Goal: Task Accomplishment & Management: Use online tool/utility

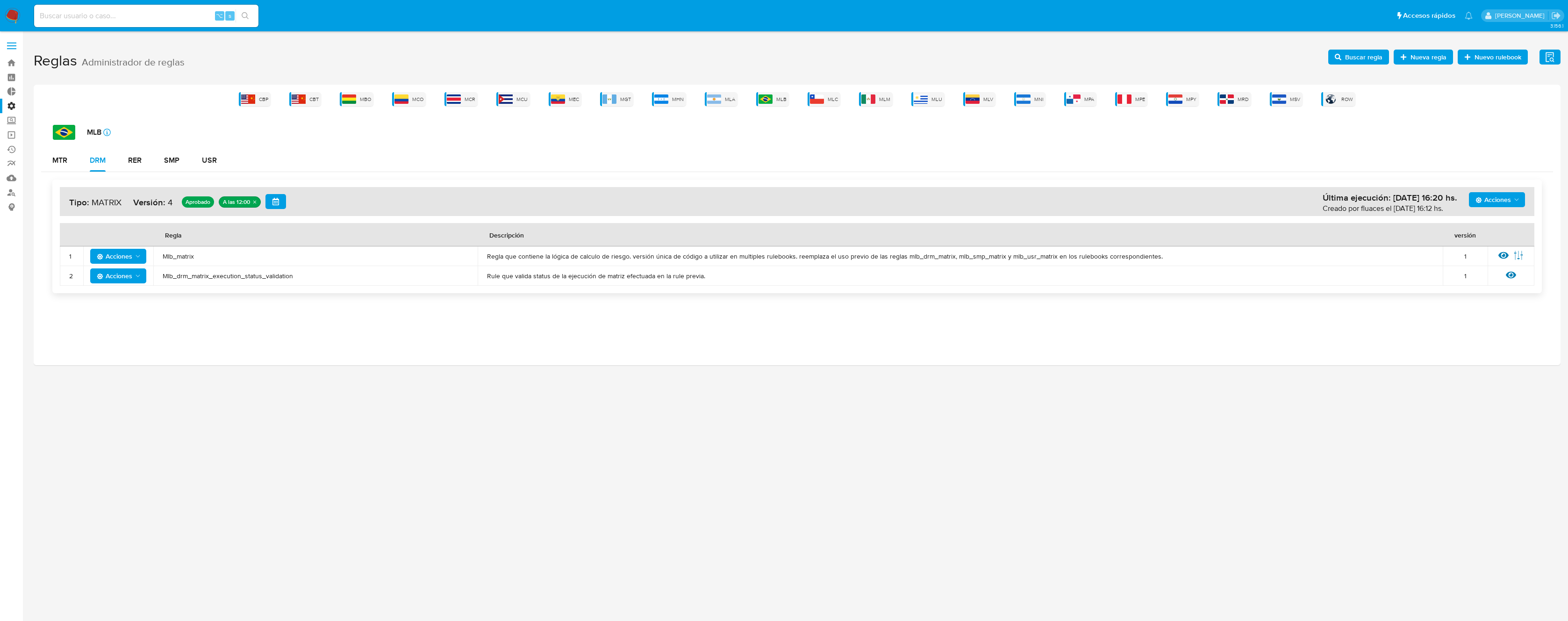
click at [718, 168] on div "MTR DRM RER SMP USR" at bounding box center [797, 160] width 1512 height 23
click at [765, 99] on img at bounding box center [765, 99] width 14 height 9
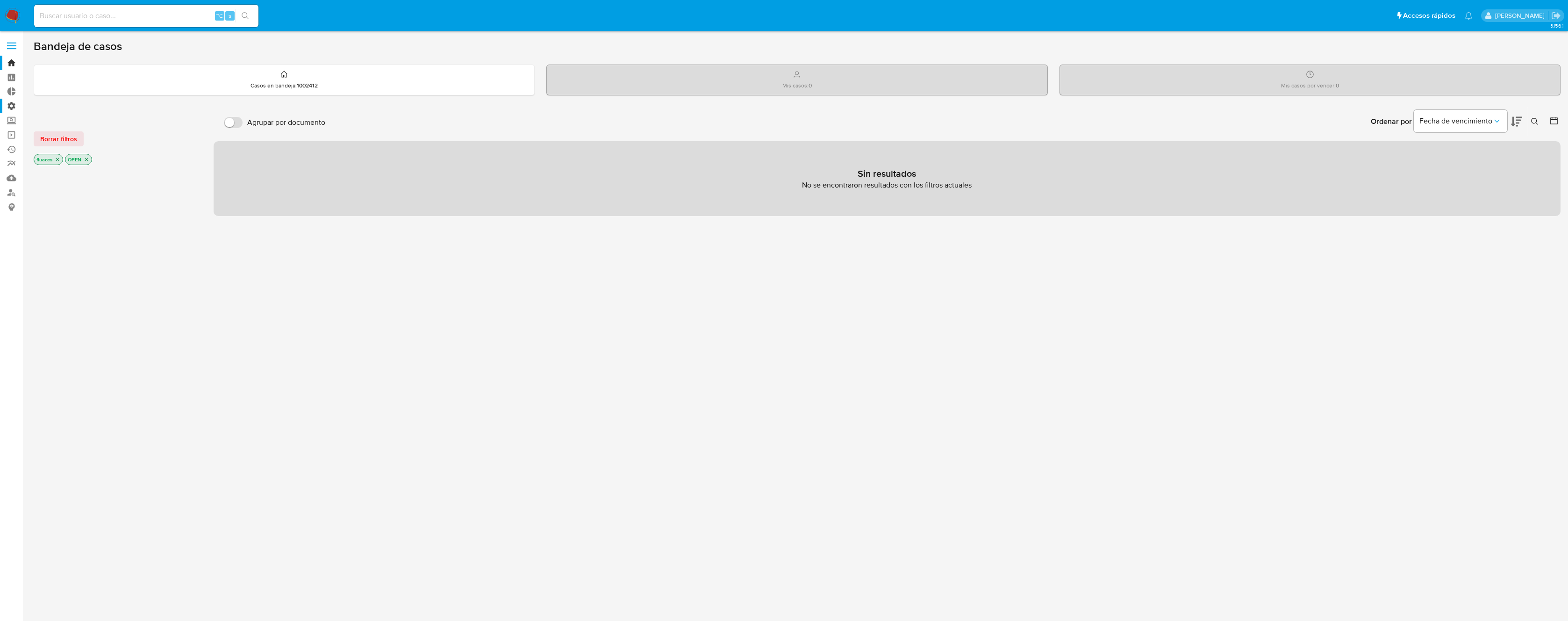
click at [10, 107] on label "Administración" at bounding box center [55, 106] width 111 height 15
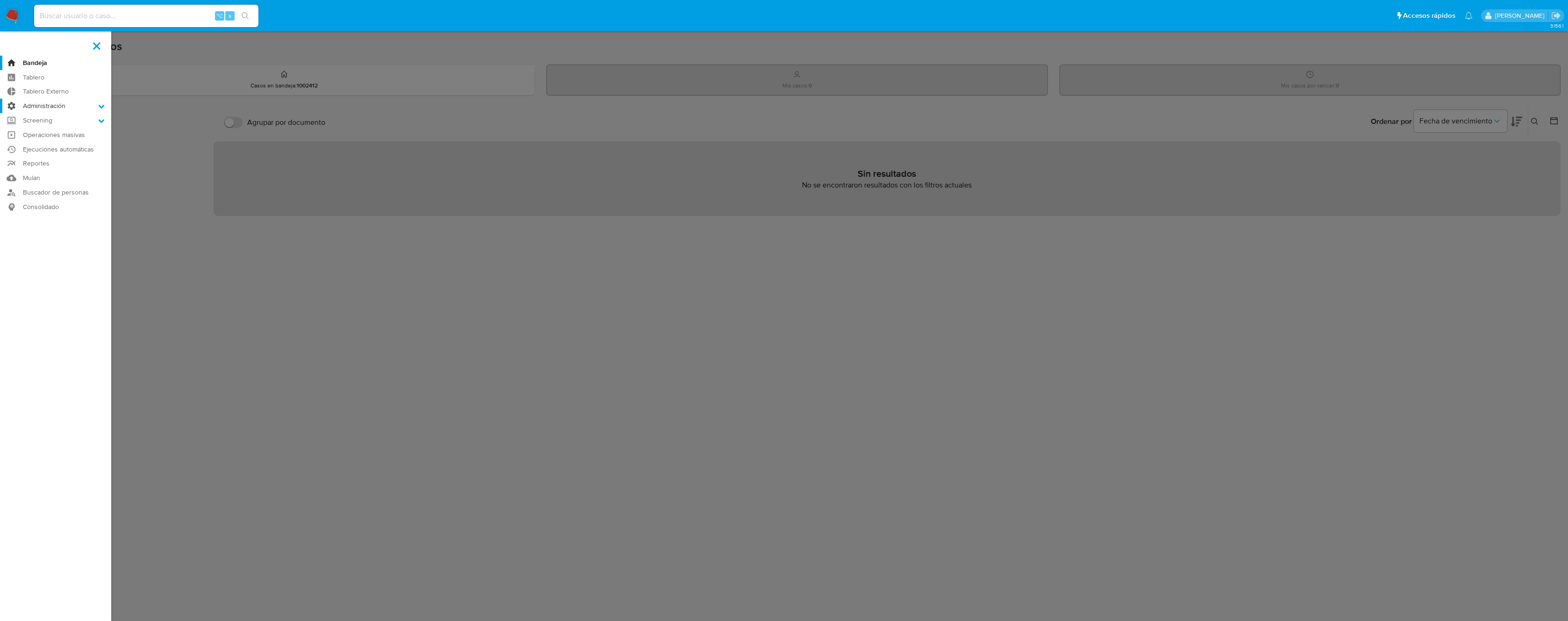
click at [0, 0] on input "Administración" at bounding box center [0, 0] width 0 height 0
click at [44, 118] on link "Reglas" at bounding box center [55, 119] width 111 height 12
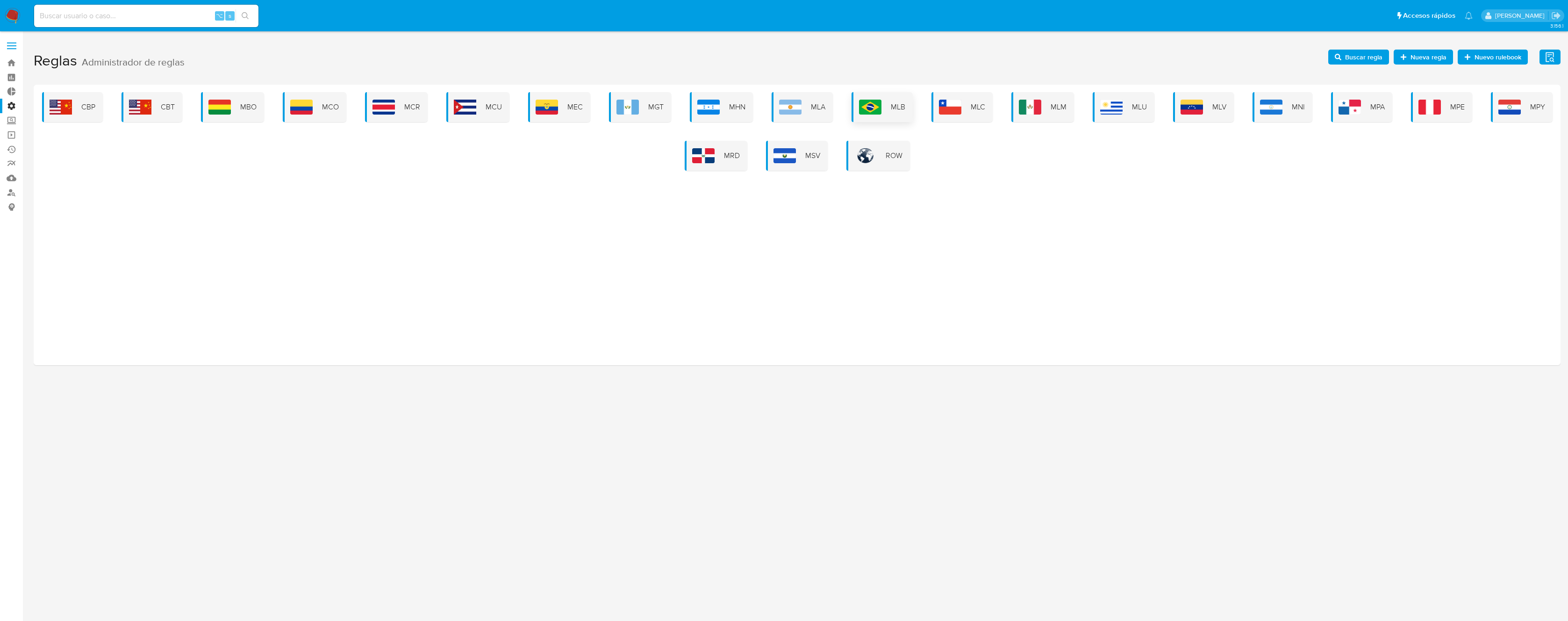
click at [870, 110] on img at bounding box center [870, 107] width 23 height 15
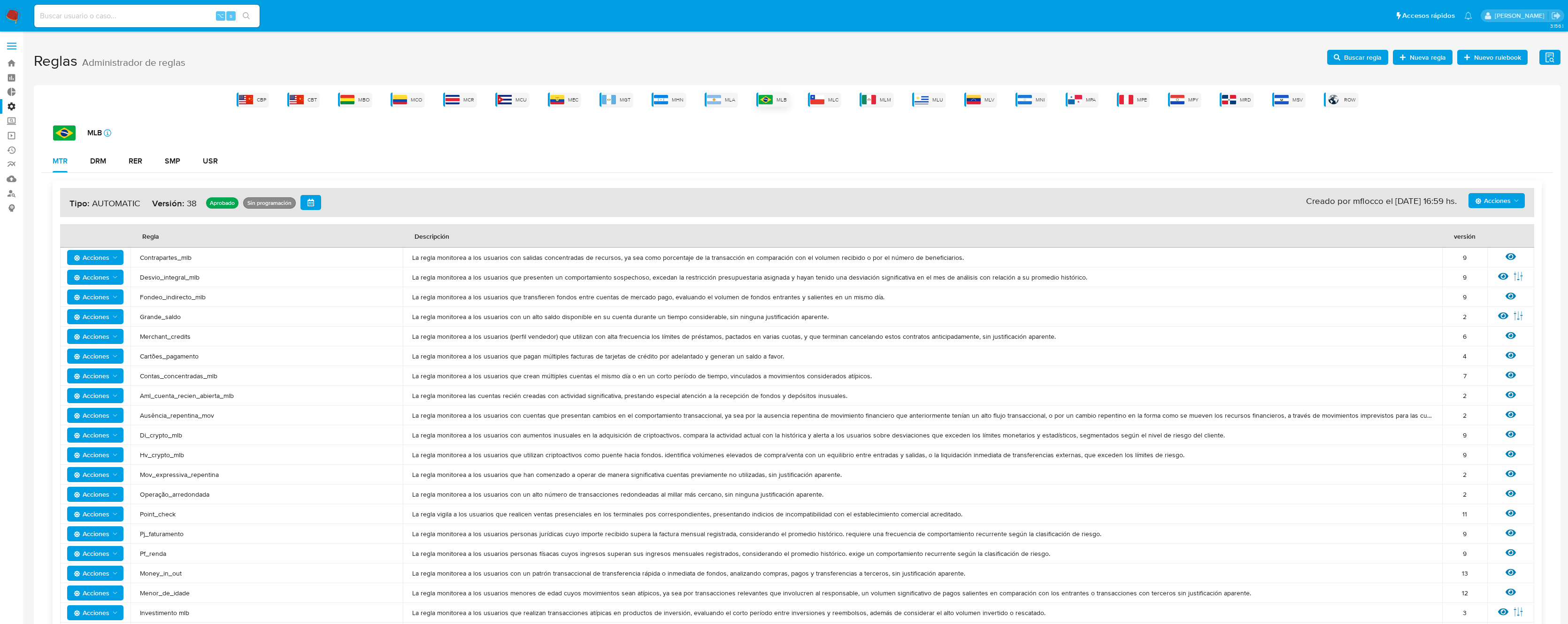
click at [773, 102] on img at bounding box center [766, 99] width 14 height 9
click at [97, 164] on div "DRM" at bounding box center [98, 161] width 16 height 7
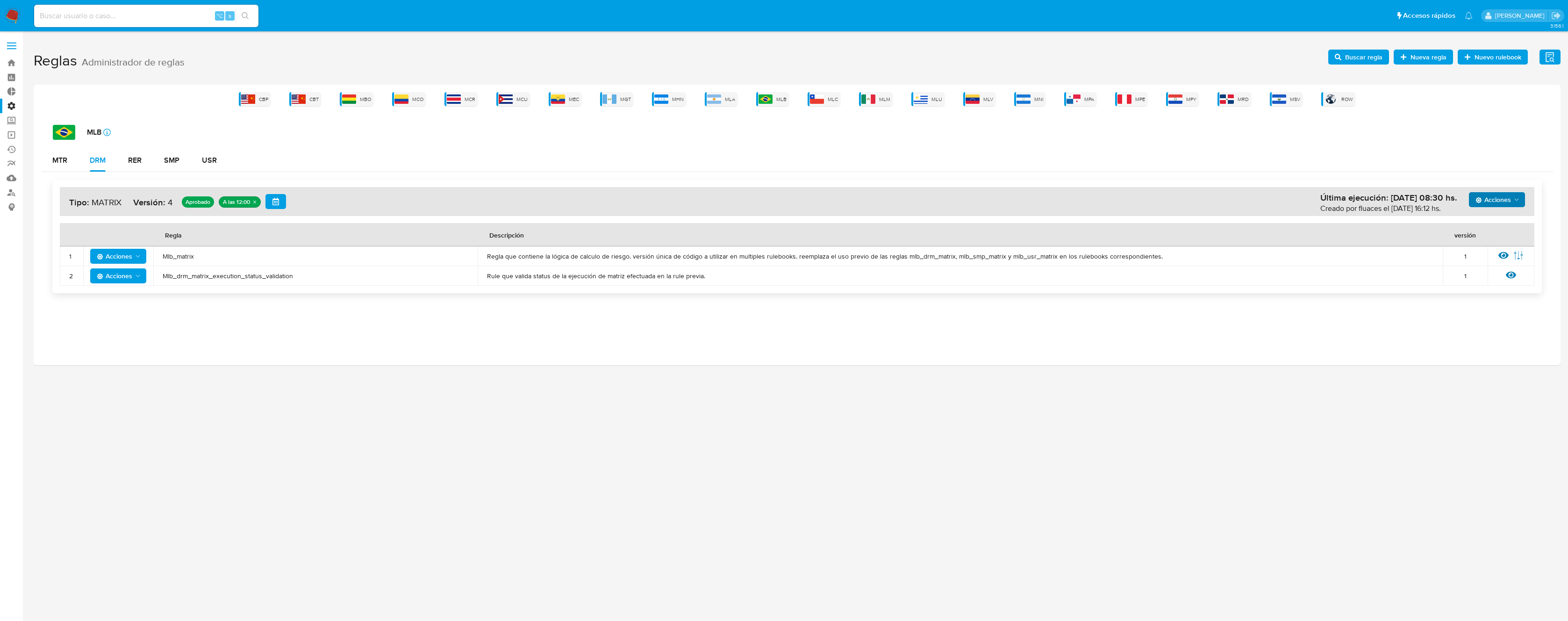
click at [1513, 202] on icon "Acciones" at bounding box center [1516, 200] width 7 height 7
click at [1482, 310] on button "Ejecuciones" at bounding box center [1497, 312] width 84 height 23
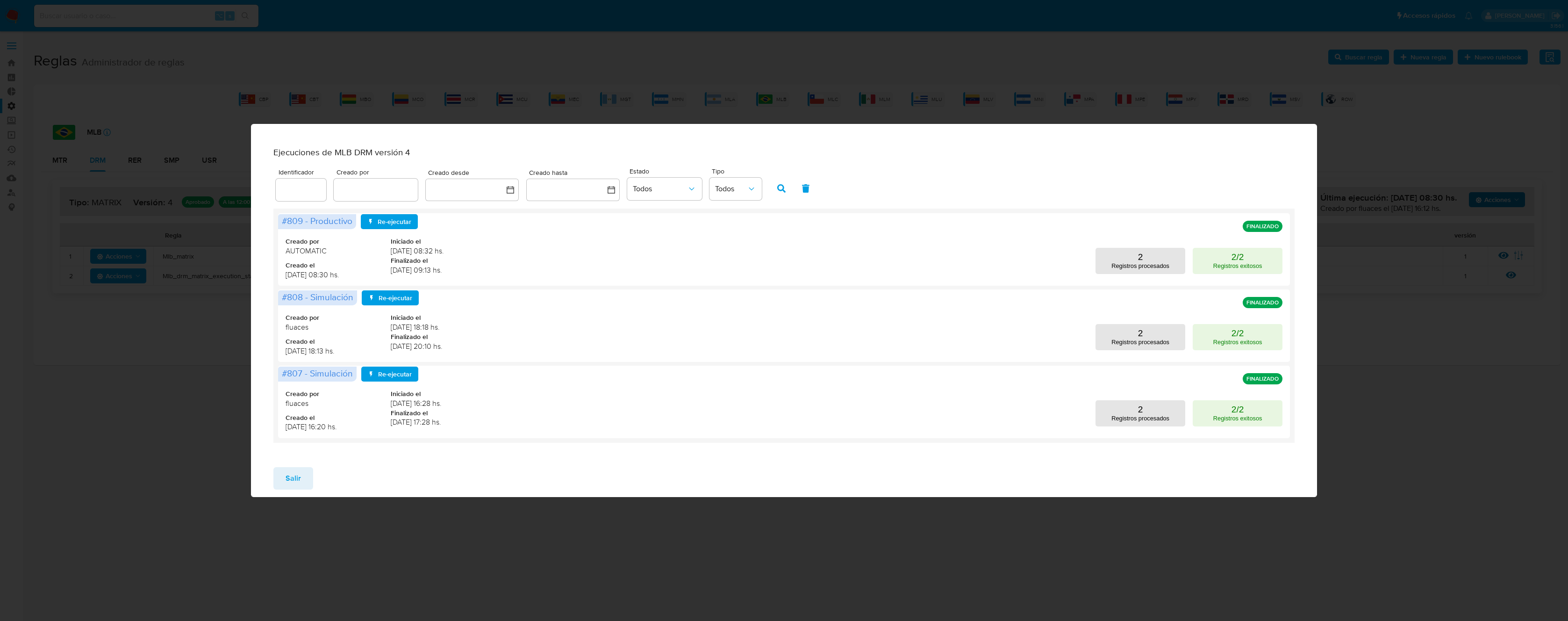
drag, startPoint x: 293, startPoint y: 480, endPoint x: 298, endPoint y: 479, distance: 5.1
click at [293, 480] on span "Salir" at bounding box center [293, 479] width 15 height 21
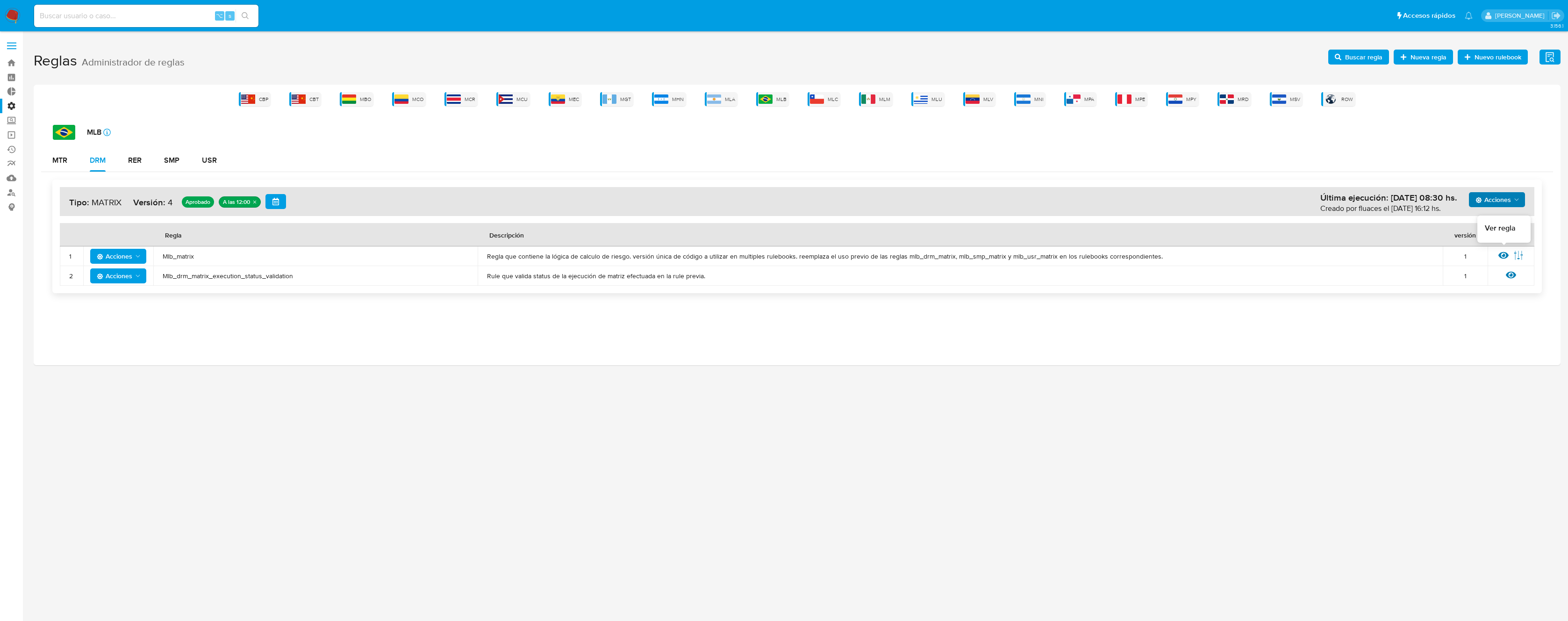
click at [1499, 254] on icon at bounding box center [1503, 255] width 10 height 10
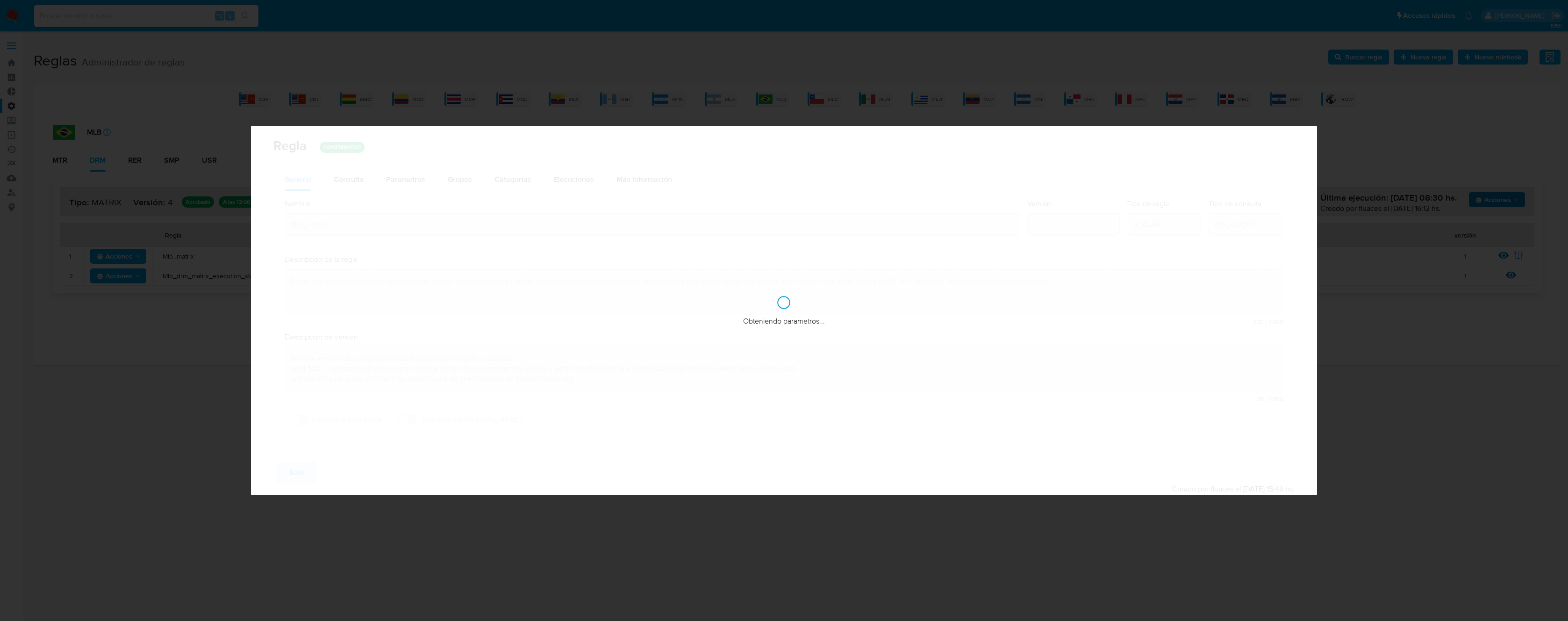
click at [836, 262] on div "Descripción de la regla" at bounding box center [784, 259] width 999 height 10
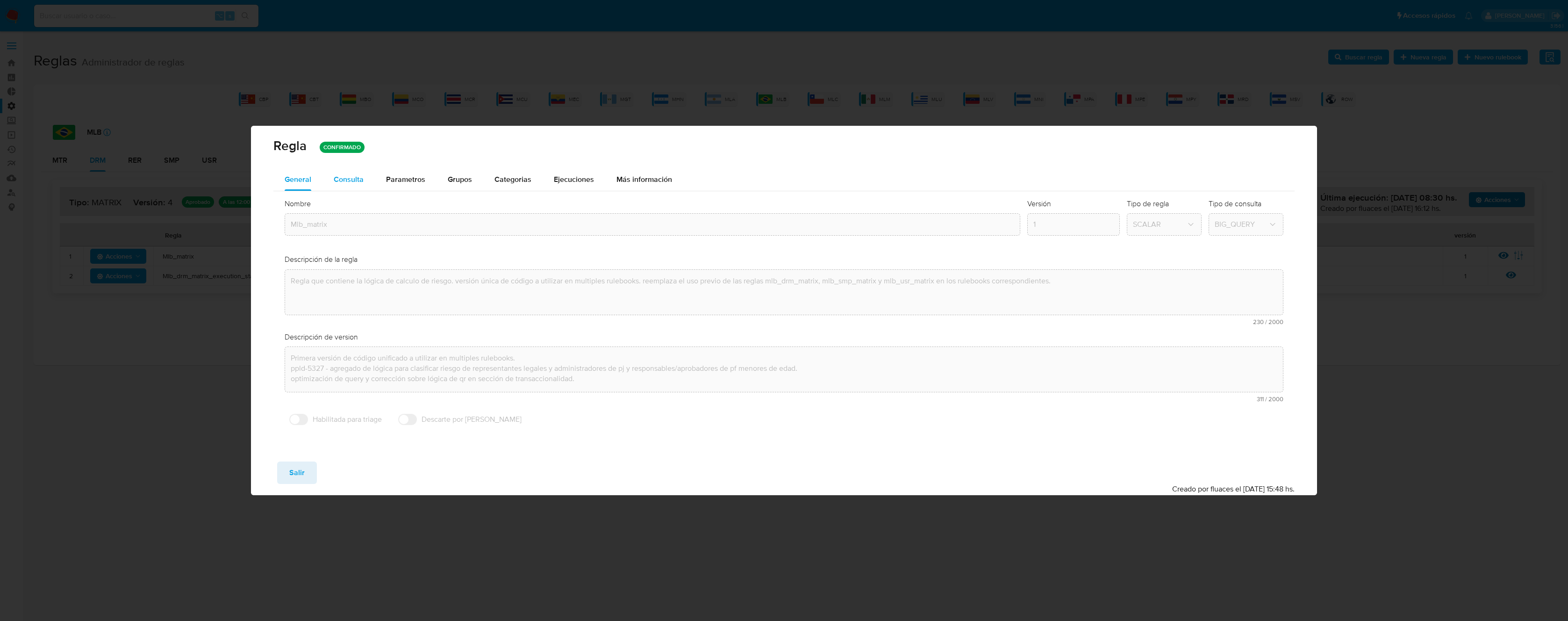
click at [352, 183] on span "Consulta" at bounding box center [348, 180] width 30 height 11
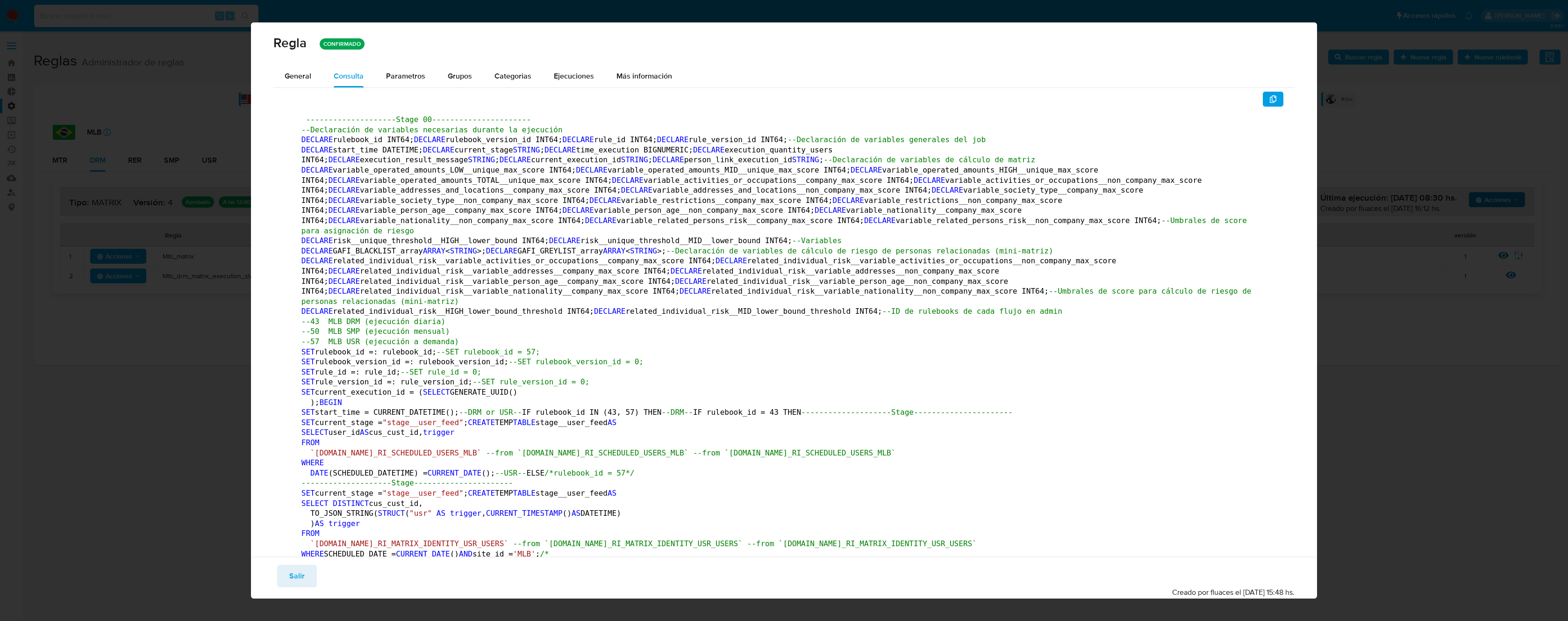
click at [1269, 100] on icon "button" at bounding box center [1273, 99] width 7 height 7
